Goal: Task Accomplishment & Management: Manage account settings

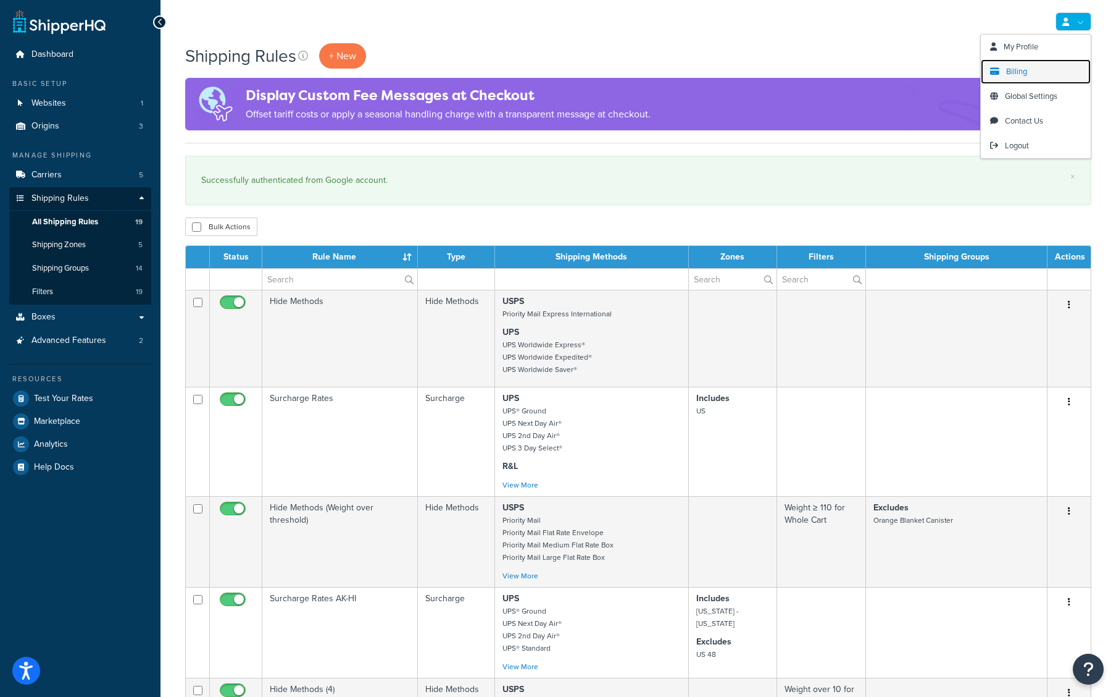
click at [1007, 72] on span "Billing" at bounding box center [1017, 71] width 21 height 12
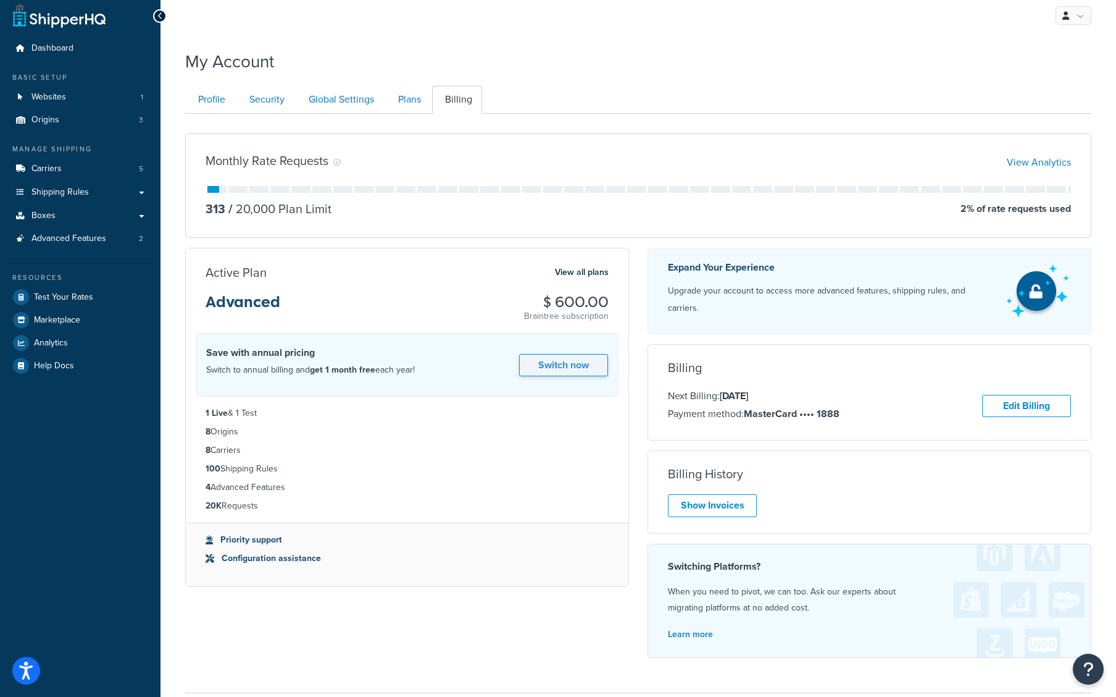
scroll to position [7, 0]
click at [717, 495] on link "Show Invoices" at bounding box center [712, 504] width 89 height 23
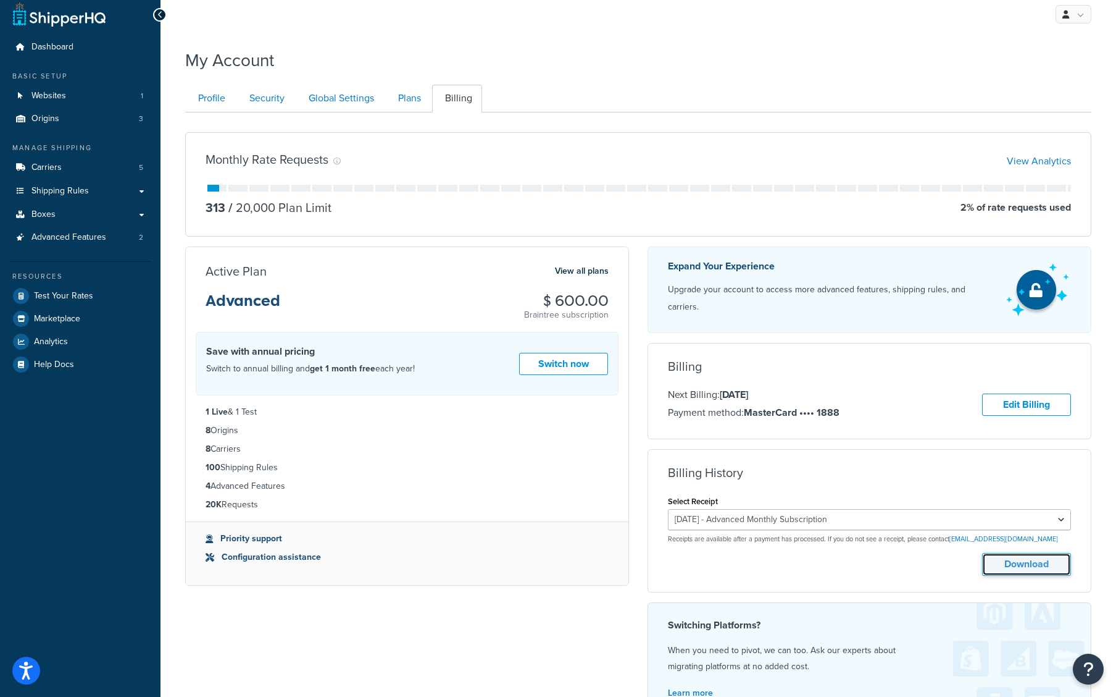
click at [1013, 559] on button "Download" at bounding box center [1026, 564] width 89 height 23
click at [545, 364] on link "Switch now" at bounding box center [563, 364] width 89 height 23
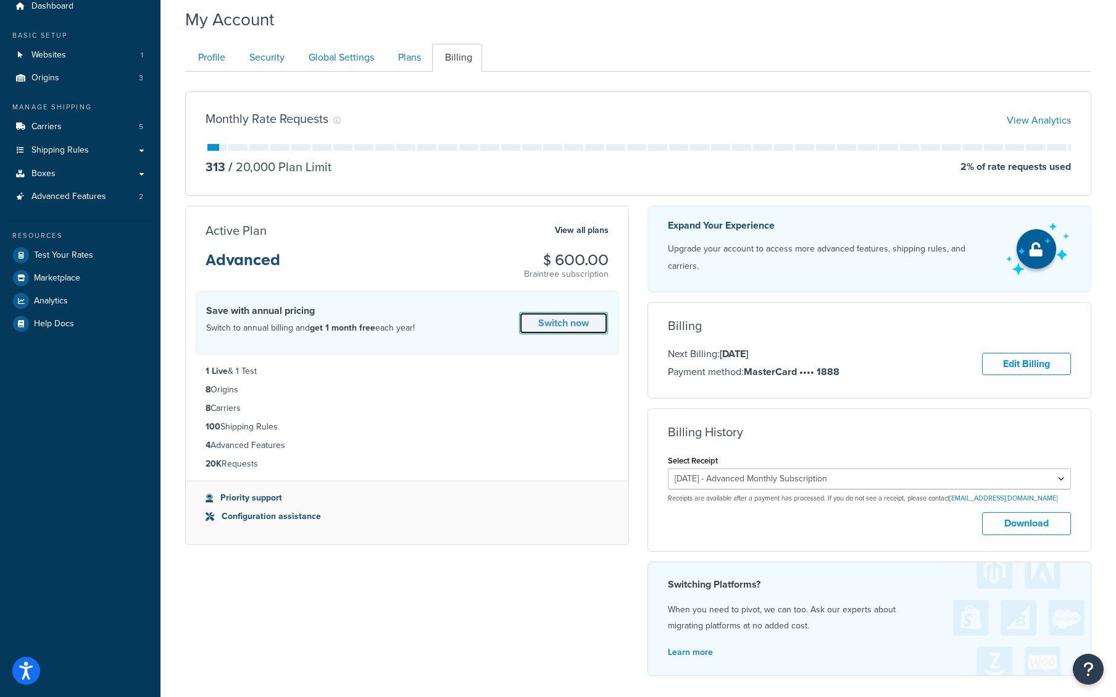
scroll to position [14, 0]
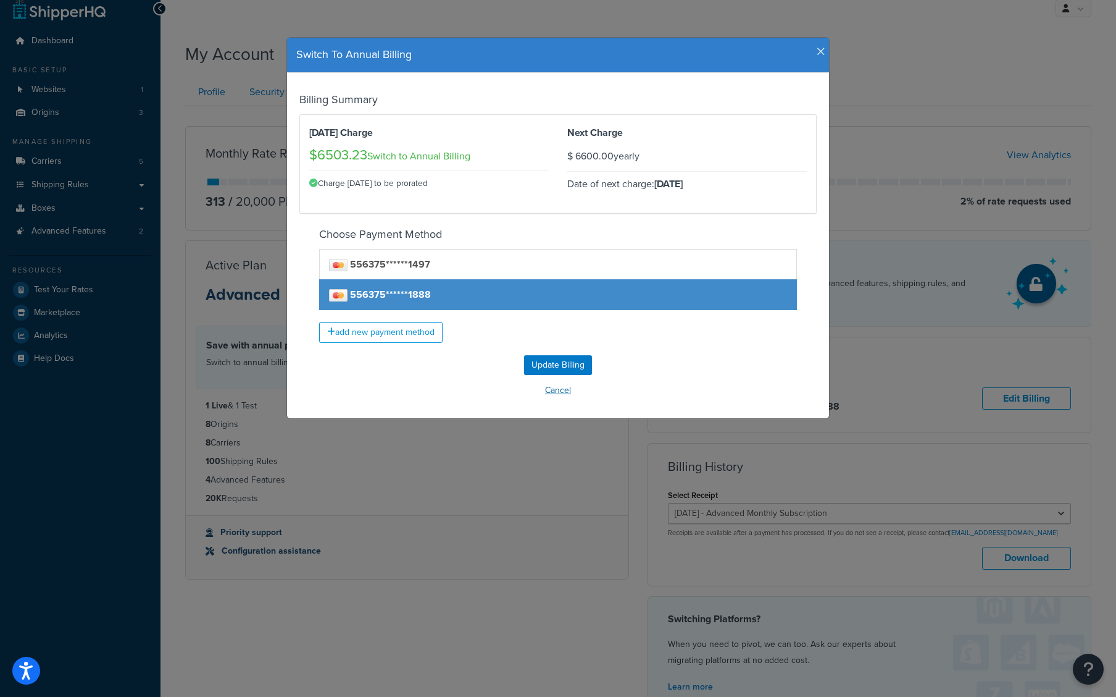
click at [552, 389] on button "Cancel" at bounding box center [558, 390] width 517 height 19
